Goal: Transaction & Acquisition: Purchase product/service

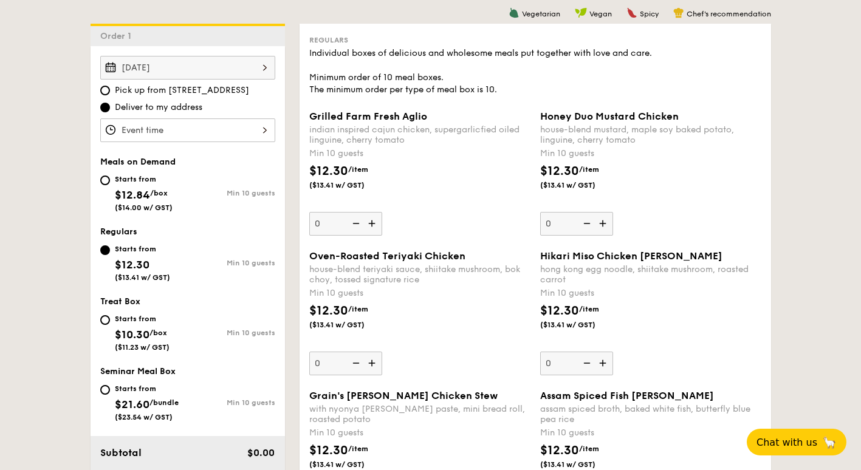
scroll to position [243, 0]
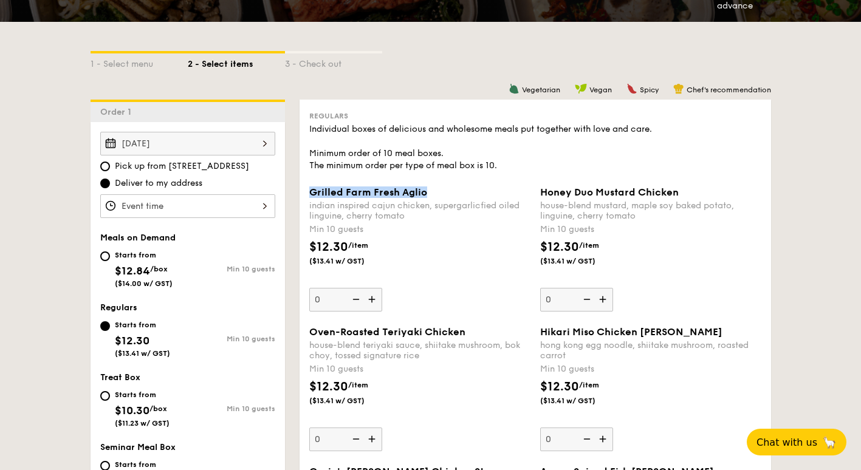
drag, startPoint x: 306, startPoint y: 191, endPoint x: 445, endPoint y: 194, distance: 138.6
click at [445, 194] on div "Grilled Farm Fresh Aglio indian inspired cajun chicken, supergarlicfied oiled l…" at bounding box center [419, 249] width 231 height 125
copy span "Grilled Farm Fresh Aglio"
drag, startPoint x: 539, startPoint y: 190, endPoint x: 719, endPoint y: 192, distance: 179.9
click at [719, 192] on div "Honey Duo Mustard Chicken house-blend mustard, maple soy baked potato, linguine…" at bounding box center [650, 249] width 231 height 125
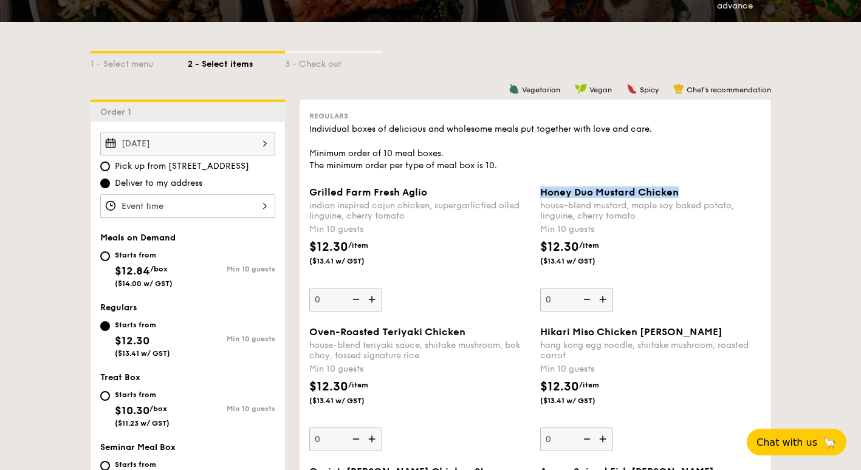
copy span "Honey Duo Mustard Chicken"
drag, startPoint x: 307, startPoint y: 334, endPoint x: 479, endPoint y: 333, distance: 172.0
click at [479, 333] on div "Oven-Roasted Teriyaki Chicken house-blend teriyaki sauce, shiitake mushroom, bo…" at bounding box center [419, 388] width 231 height 125
copy span "Oven-Roasted Teriyaki Chicken"
drag, startPoint x: 540, startPoint y: 334, endPoint x: 689, endPoint y: 337, distance: 148.3
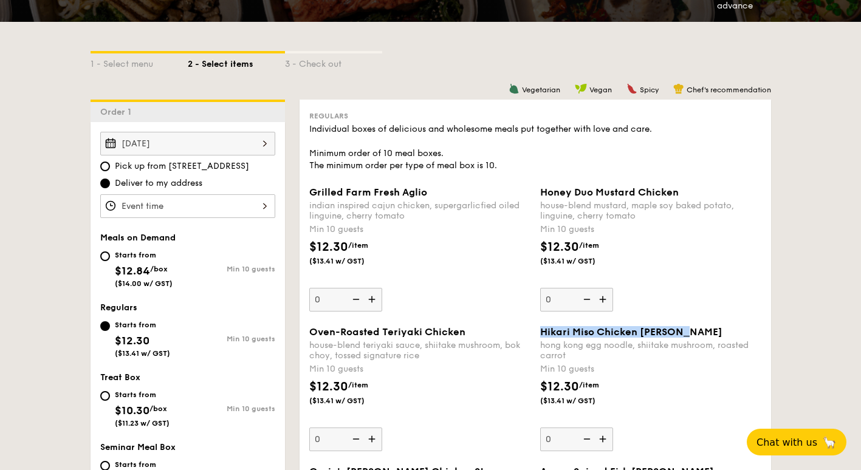
click at [689, 337] on div "Hikari Miso Chicken [PERSON_NAME]" at bounding box center [650, 332] width 221 height 12
copy span "Hikari Miso Chicken [PERSON_NAME]"
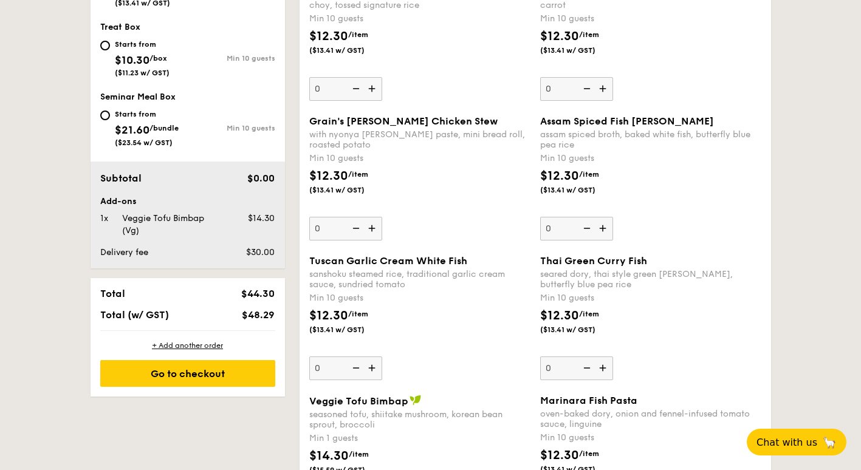
scroll to position [608, 0]
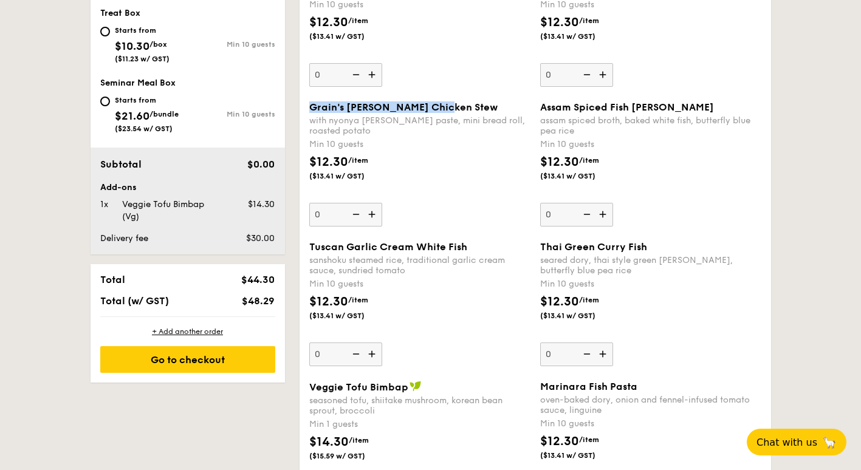
drag, startPoint x: 305, startPoint y: 105, endPoint x: 463, endPoint y: 105, distance: 158.0
click at [463, 105] on div "Grain's [PERSON_NAME] Chicken Stew with nyonya [PERSON_NAME] paste, mini bread …" at bounding box center [419, 163] width 231 height 125
copy span "Grain's [PERSON_NAME] Chicken Stew"
drag, startPoint x: 538, startPoint y: 107, endPoint x: 681, endPoint y: 109, distance: 143.4
click at [685, 106] on div "Assam Spiced Fish [PERSON_NAME] assam spiced broth, baked white fish, butterfly…" at bounding box center [650, 163] width 231 height 125
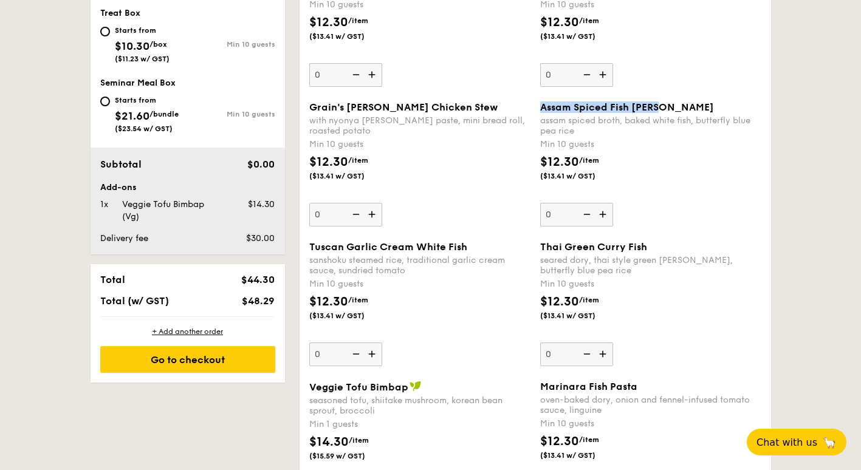
copy span "Assam Spiced Fish [PERSON_NAME]"
drag, startPoint x: 427, startPoint y: 247, endPoint x: 508, endPoint y: 247, distance: 80.8
click at [508, 247] on div "Tuscan Garlic Cream White Fish sanshoku steamed rice, traditional garlic cream …" at bounding box center [419, 303] width 231 height 125
copy span "Tuscan Garlic Cream White Fish"
click at [555, 247] on span "Thai Green Curry Fish" at bounding box center [593, 247] width 107 height 12
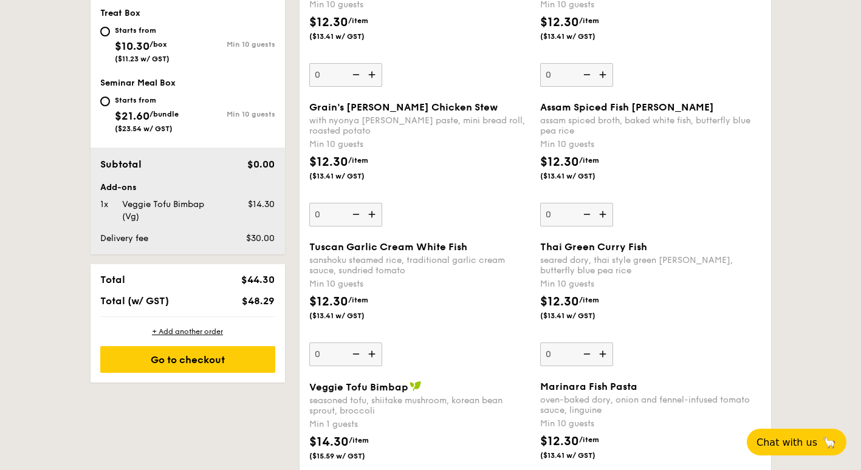
click at [555, 343] on input "0" at bounding box center [576, 355] width 73 height 24
drag, startPoint x: 540, startPoint y: 247, endPoint x: 687, endPoint y: 245, distance: 147.7
click at [690, 246] on div "Thai Green Curry Fish" at bounding box center [650, 247] width 221 height 12
copy span "Thai Green Curry Fish"
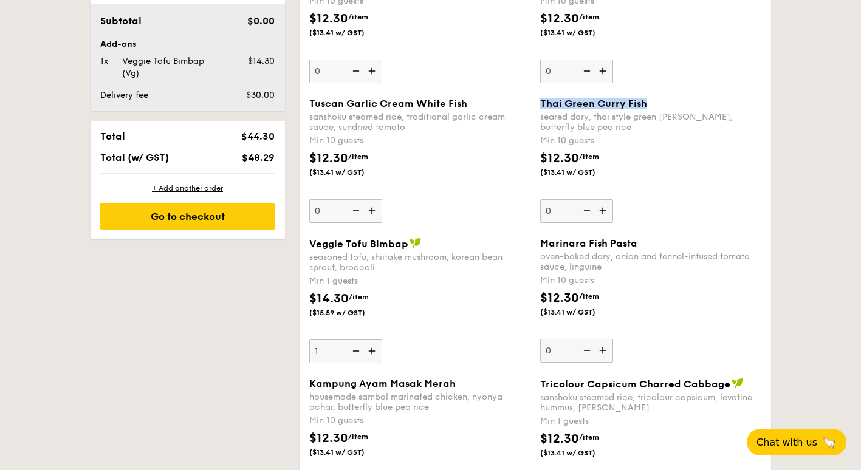
scroll to position [790, 0]
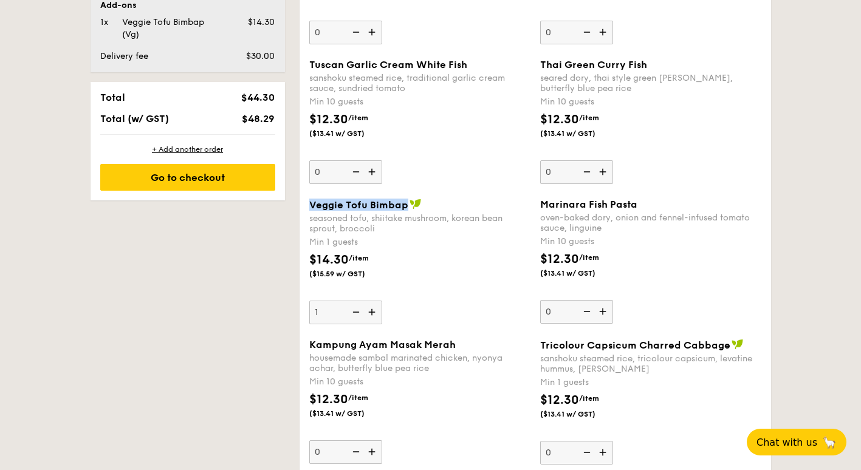
drag, startPoint x: 304, startPoint y: 204, endPoint x: 404, endPoint y: 206, distance: 100.3
click at [404, 206] on div "Veggie Tofu Bimbap seasoned tofu, shiitake mushroom, korean bean sprout, brocco…" at bounding box center [419, 262] width 231 height 126
copy span "Veggie Tofu Bimbap"
drag, startPoint x: 536, startPoint y: 201, endPoint x: 661, endPoint y: 201, distance: 125.2
click at [661, 201] on div "Marinara Fish Pasta oven-baked dory, onion and fennel-infused tomato sauce, lin…" at bounding box center [650, 261] width 231 height 125
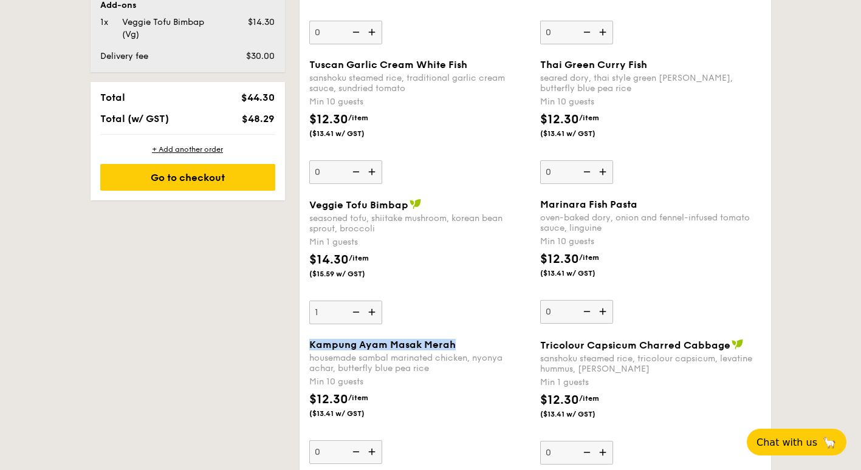
drag, startPoint x: 308, startPoint y: 346, endPoint x: 453, endPoint y: 343, distance: 144.7
click at [453, 343] on div "Kampung Ayam Masak Merah housemade sambal marinated chicken, nyonya achar, butt…" at bounding box center [419, 401] width 231 height 125
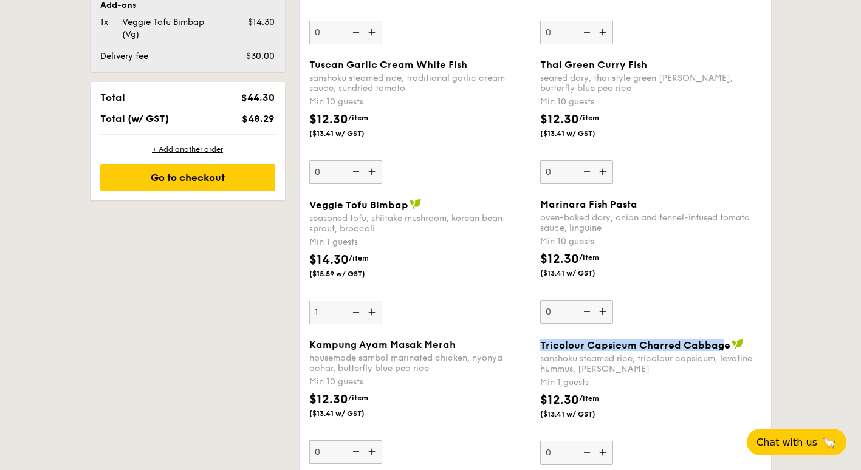
drag, startPoint x: 538, startPoint y: 349, endPoint x: 723, endPoint y: 351, distance: 184.2
click at [723, 351] on div "Tricolour Capsicum Charred Cabbage sanshoku steamed rice, tricolour capsicum, l…" at bounding box center [650, 402] width 231 height 126
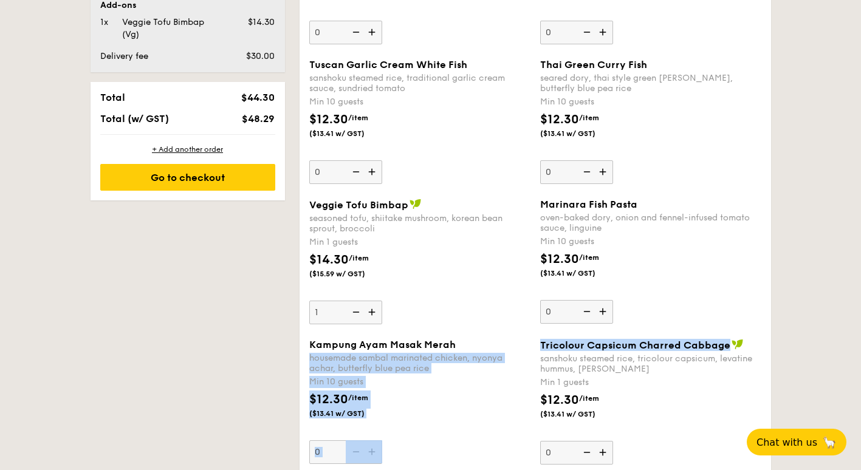
drag, startPoint x: 725, startPoint y: 346, endPoint x: 527, endPoint y: 350, distance: 197.5
click at [527, 350] on div "Kampung Ayam Masak Merah housemade sambal marinated chicken, nyonya achar, butt…" at bounding box center [535, 409] width 462 height 140
drag, startPoint x: 527, startPoint y: 350, endPoint x: 546, endPoint y: 342, distance: 20.7
click at [546, 342] on span "Tricolour Capsicum Charred Cabbage" at bounding box center [635, 346] width 190 height 12
click at [546, 441] on input "0" at bounding box center [576, 453] width 73 height 24
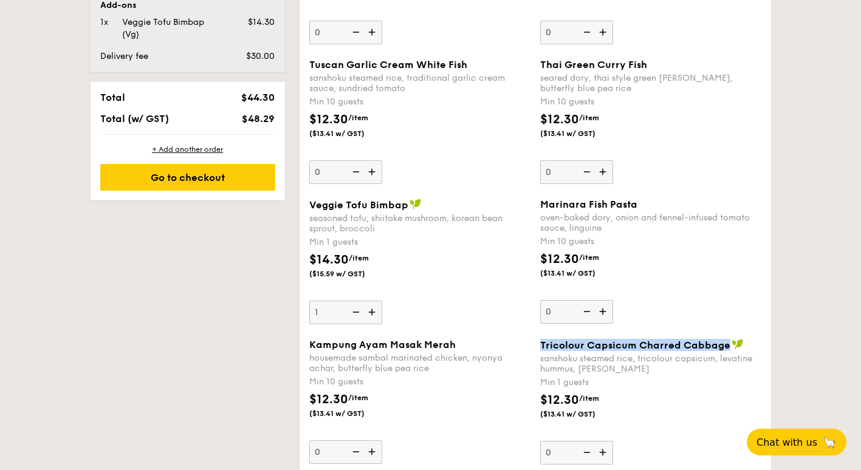
drag, startPoint x: 540, startPoint y: 345, endPoint x: 726, endPoint y: 349, distance: 186.0
click at [726, 349] on div "Tricolour Capsicum Charred Cabbage" at bounding box center [650, 345] width 221 height 12
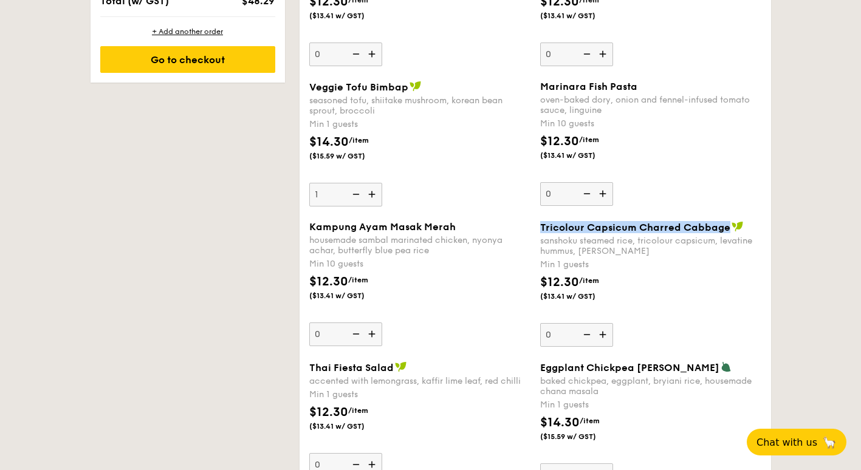
scroll to position [1033, 0]
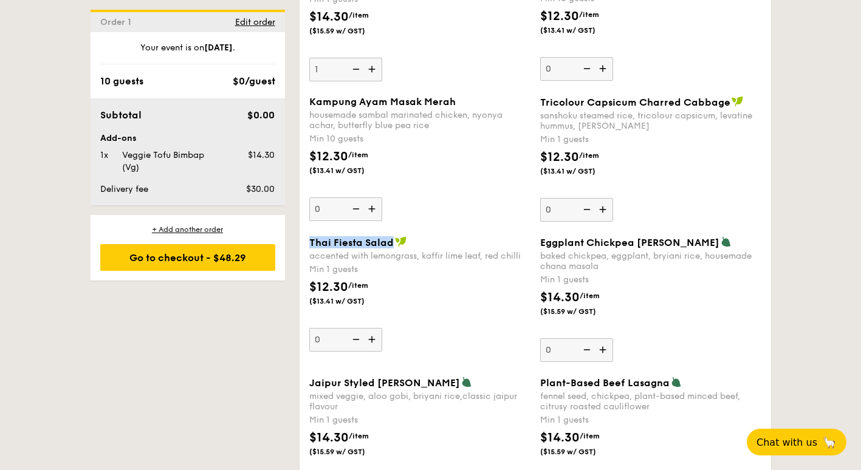
drag, startPoint x: 308, startPoint y: 244, endPoint x: 391, endPoint y: 246, distance: 83.3
click at [391, 246] on div "Thai Fiesta Salad accented with lemongrass, kaffir lime leaf, red chilli Min 1 …" at bounding box center [419, 293] width 231 height 115
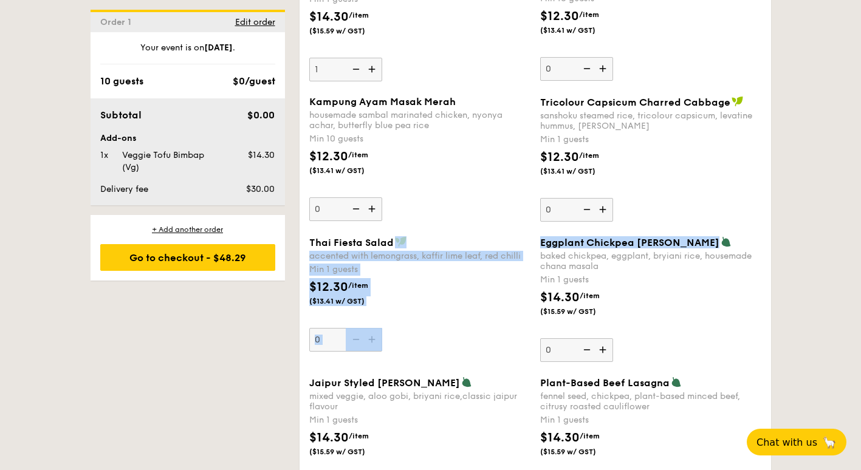
drag, startPoint x: 534, startPoint y: 242, endPoint x: 703, endPoint y: 246, distance: 169.6
click at [703, 246] on div "Thai Fiesta Salad accented with lemongrass, kaffir lime leaf, red chilli Min 1 …" at bounding box center [535, 306] width 462 height 140
click at [705, 246] on span "Eggplant Chickpea [PERSON_NAME]" at bounding box center [629, 243] width 179 height 12
click at [613, 338] on input "0" at bounding box center [576, 350] width 73 height 24
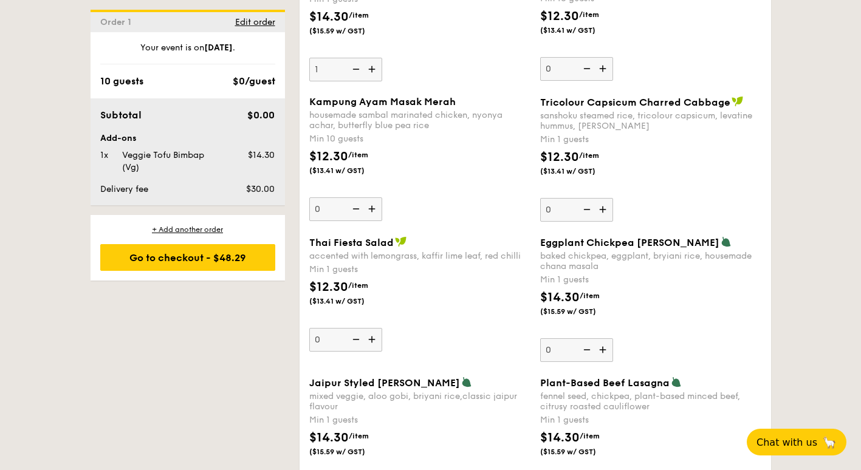
drag, startPoint x: 546, startPoint y: 245, endPoint x: 707, endPoint y: 247, distance: 160.5
click at [707, 247] on span "Eggplant Chickpea [PERSON_NAME]" at bounding box center [629, 243] width 179 height 12
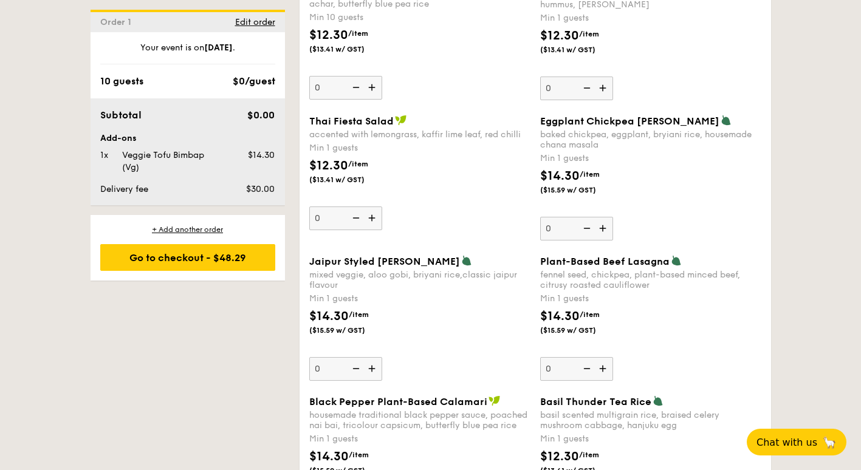
drag, startPoint x: 404, startPoint y: 265, endPoint x: 447, endPoint y: 267, distance: 43.2
click at [447, 267] on div "Jaipur Styled Veggie Briyani mixed veggie, aloo gobi, briyani rice,classic jaip…" at bounding box center [419, 318] width 231 height 126
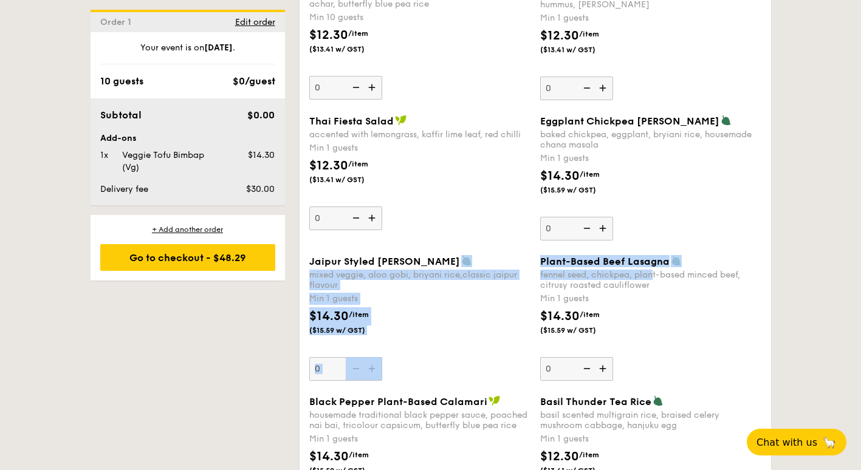
drag, startPoint x: 532, startPoint y: 259, endPoint x: 652, endPoint y: 269, distance: 120.1
click at [652, 269] on div "Jaipur Styled Veggie Briyani mixed veggie, aloo gobi, briyani rice,classic jaip…" at bounding box center [535, 325] width 462 height 140
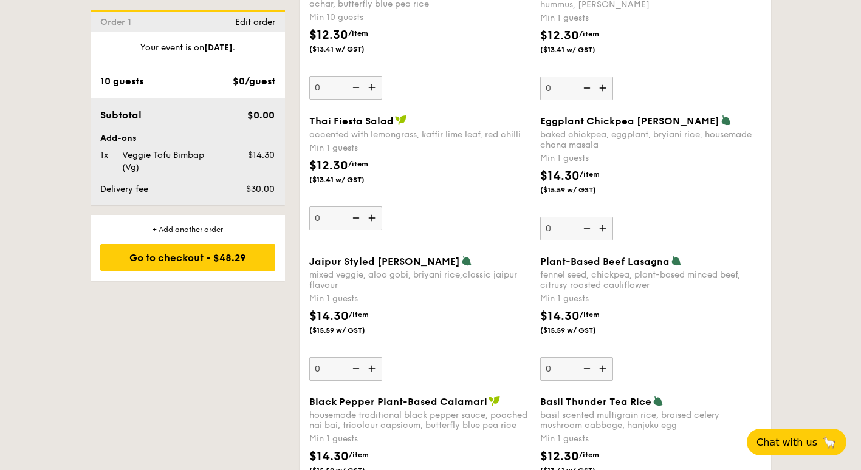
drag, startPoint x: 652, startPoint y: 269, endPoint x: 600, endPoint y: 288, distance: 55.6
click at [600, 288] on div "fennel seed, chickpea, plant-based minced beef, citrusy roasted cauliflower" at bounding box center [650, 280] width 221 height 21
click at [600, 357] on input "0" at bounding box center [576, 369] width 73 height 24
drag, startPoint x: 538, startPoint y: 263, endPoint x: 665, endPoint y: 266, distance: 127.0
click at [665, 266] on div "Plant-Based Beef Lasagna fennel seed, chickpea, plant-based minced beef, citrus…" at bounding box center [650, 318] width 231 height 126
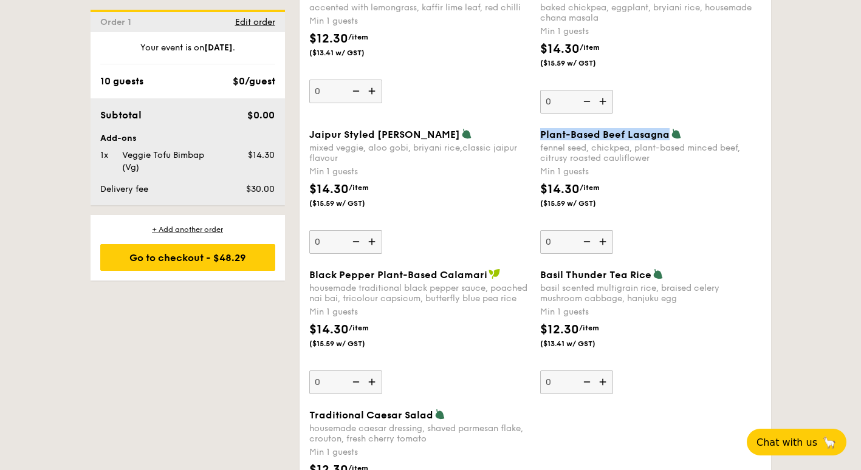
scroll to position [1337, 0]
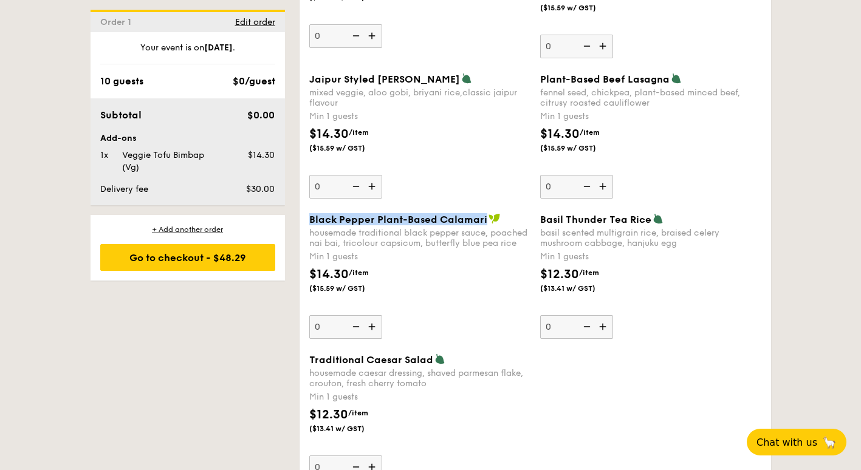
drag, startPoint x: 308, startPoint y: 221, endPoint x: 483, endPoint y: 225, distance: 174.5
click at [483, 225] on div "Black Pepper Plant-Based Calamari housemade traditional black pepper sauce, poa…" at bounding box center [419, 276] width 231 height 126
drag, startPoint x: 564, startPoint y: 221, endPoint x: 649, endPoint y: 222, distance: 85.1
click at [649, 222] on span "Basil Thunder Tea Rice" at bounding box center [595, 220] width 111 height 12
drag, startPoint x: 303, startPoint y: 363, endPoint x: 432, endPoint y: 365, distance: 129.5
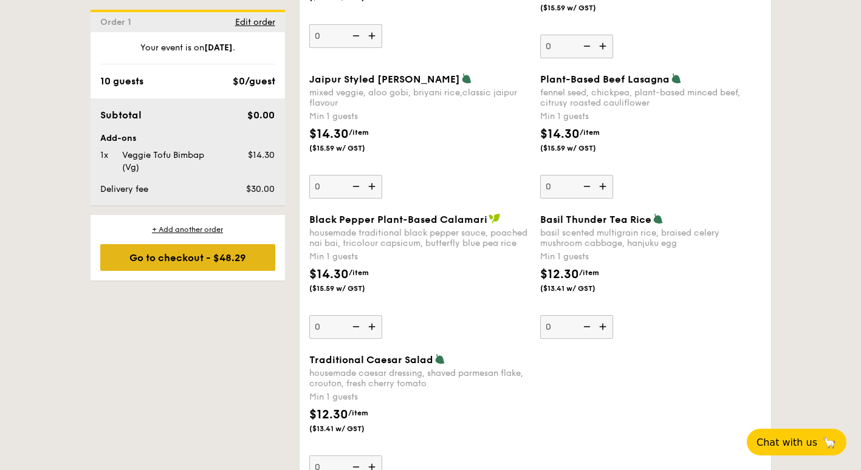
click at [174, 259] on div "Go to checkout - $48.29" at bounding box center [187, 257] width 175 height 27
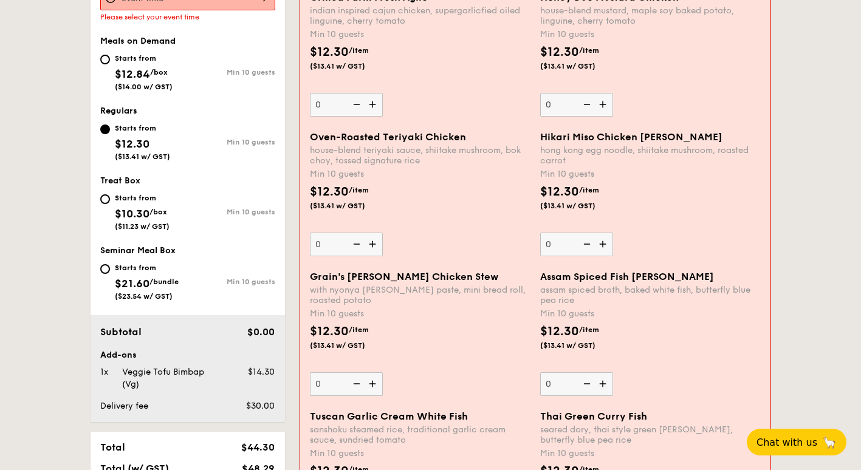
scroll to position [325, 0]
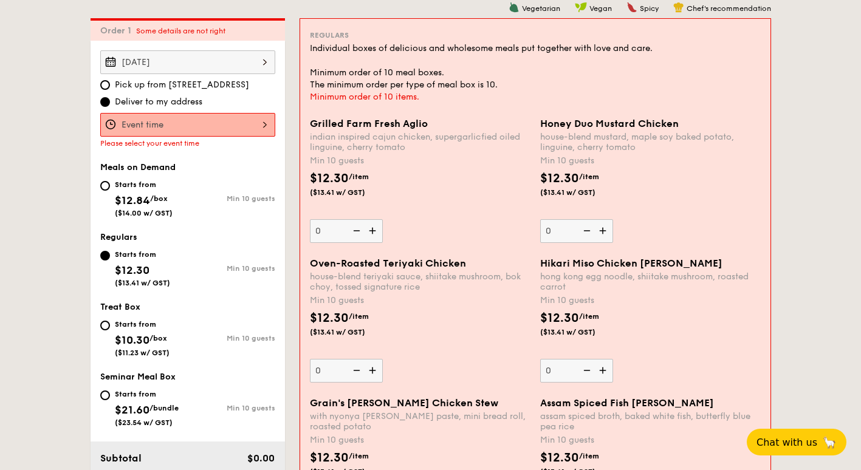
click at [366, 222] on img at bounding box center [374, 230] width 18 height 23
click at [366, 222] on input "0" at bounding box center [346, 231] width 73 height 24
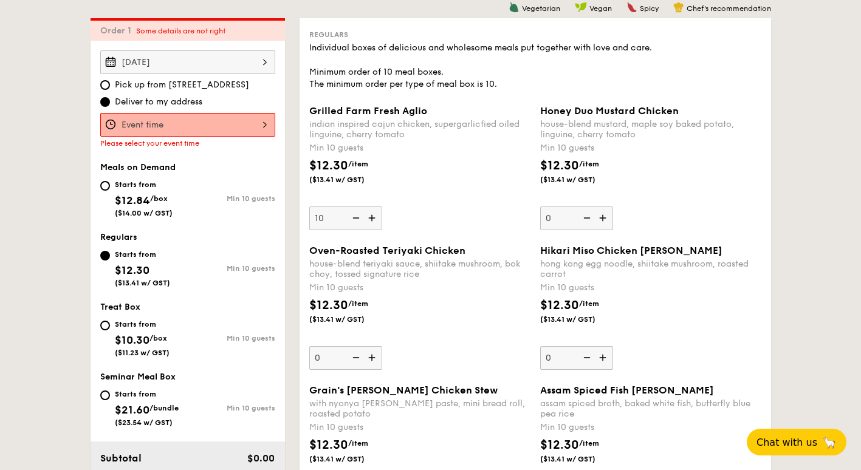
click at [370, 233] on div "Grilled Farm Fresh Aglio indian inspired cajun chicken, supergarlicfied oiled l…" at bounding box center [535, 175] width 462 height 140
drag, startPoint x: 370, startPoint y: 233, endPoint x: 373, endPoint y: 227, distance: 7.1
click at [373, 227] on img at bounding box center [373, 218] width 18 height 23
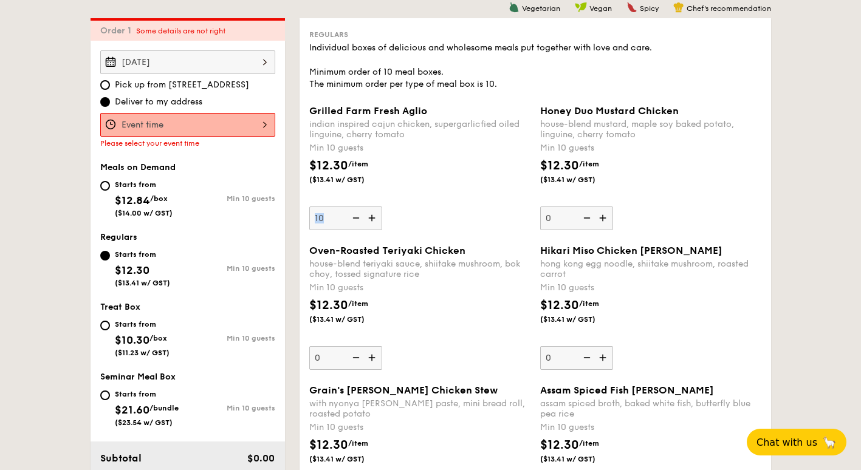
click at [373, 227] on input "10" at bounding box center [345, 219] width 73 height 24
click at [374, 219] on img at bounding box center [373, 218] width 18 height 23
click at [374, 219] on input "11" at bounding box center [345, 219] width 73 height 24
click at [374, 219] on img at bounding box center [373, 218] width 18 height 23
click at [374, 219] on input "12" at bounding box center [345, 219] width 73 height 24
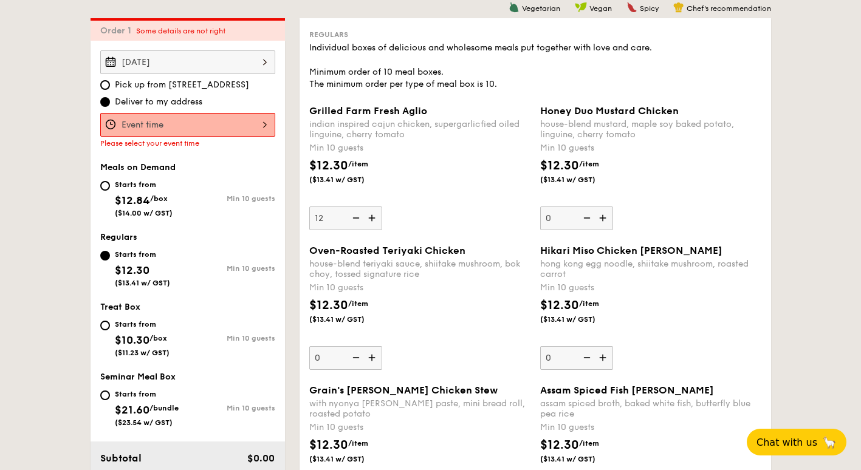
type input "13"
click at [165, 129] on div at bounding box center [187, 125] width 175 height 24
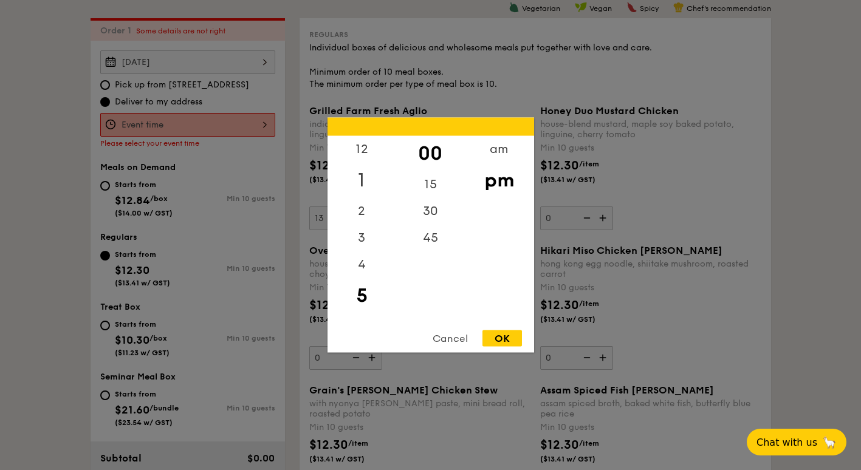
click at [357, 177] on div "1" at bounding box center [362, 180] width 69 height 35
click at [511, 338] on div "OK" at bounding box center [503, 339] width 40 height 16
type input "1:00PM"
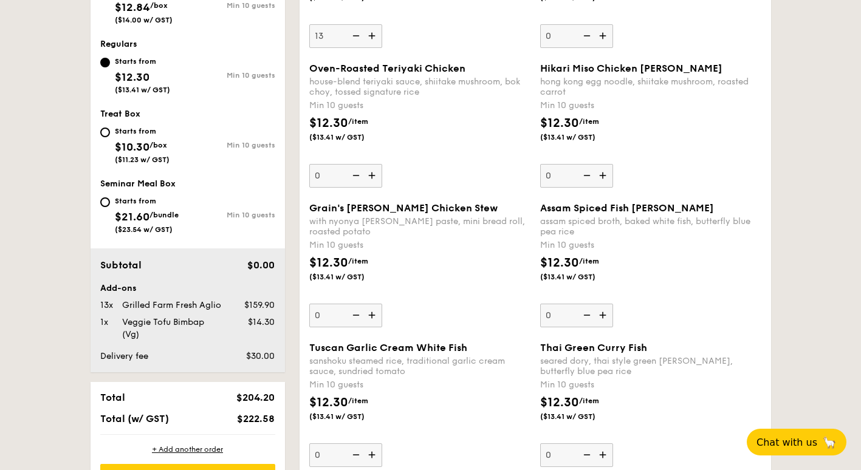
scroll to position [689, 0]
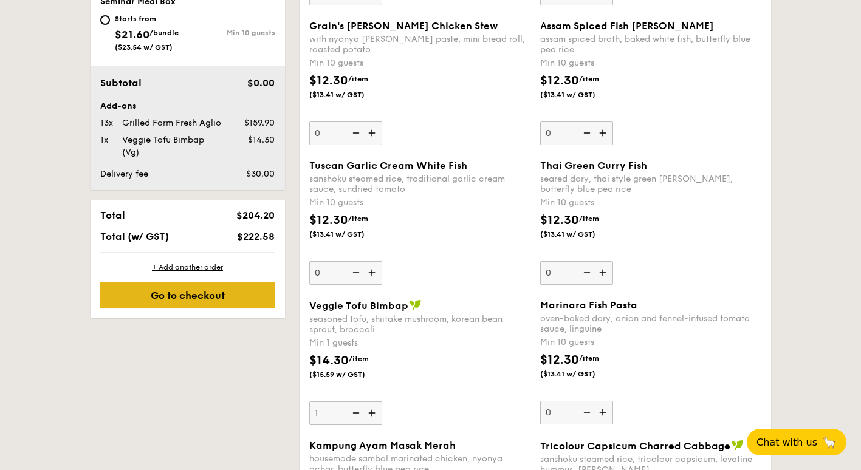
click at [183, 303] on div "Go to checkout" at bounding box center [187, 295] width 175 height 27
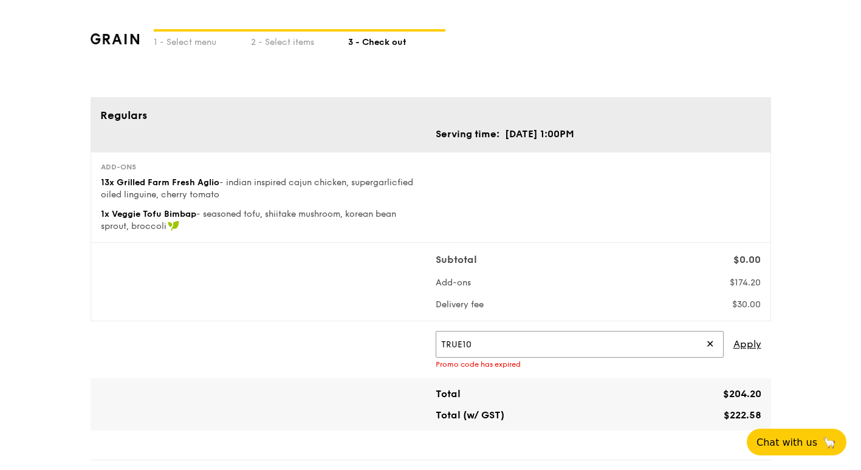
click at [493, 349] on input "TRUE10" at bounding box center [580, 344] width 288 height 27
drag, startPoint x: 461, startPoint y: 346, endPoint x: 349, endPoint y: 346, distance: 111.2
click at [349, 346] on div "TRUE10 ✕ Apply Promo code has expired" at bounding box center [430, 350] width 671 height 38
paste input "GNC"
type input "GNC10"
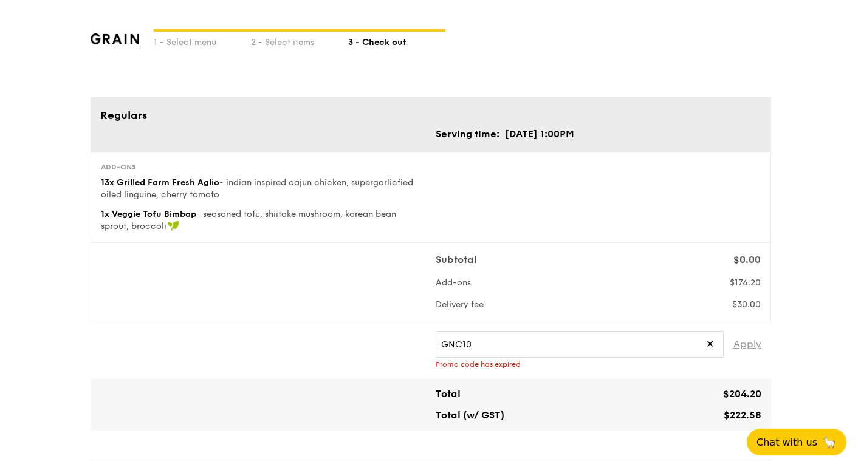
click at [749, 352] on span "Apply" at bounding box center [748, 344] width 28 height 27
click at [290, 36] on div "2 - Select items" at bounding box center [299, 40] width 97 height 17
